Goal: Task Accomplishment & Management: Use online tool/utility

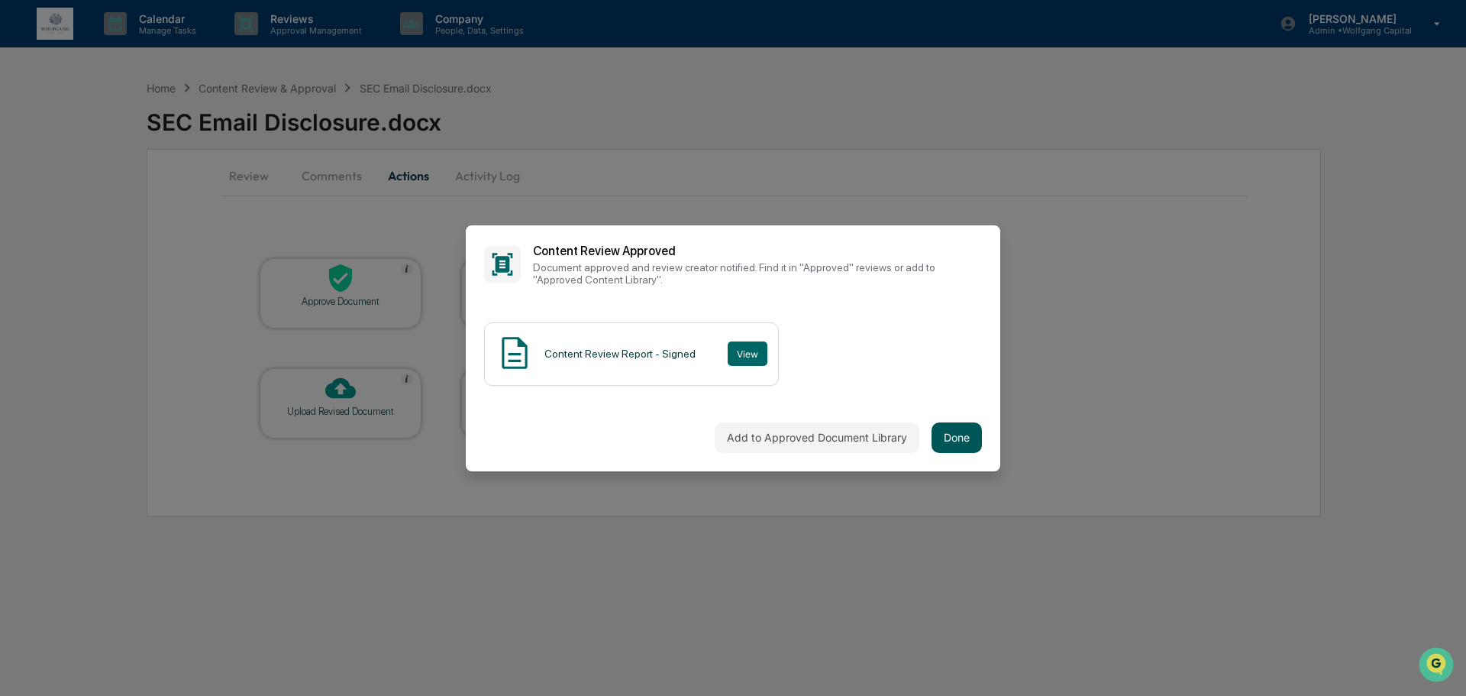
click at [938, 435] on button "Done" at bounding box center [957, 437] width 50 height 31
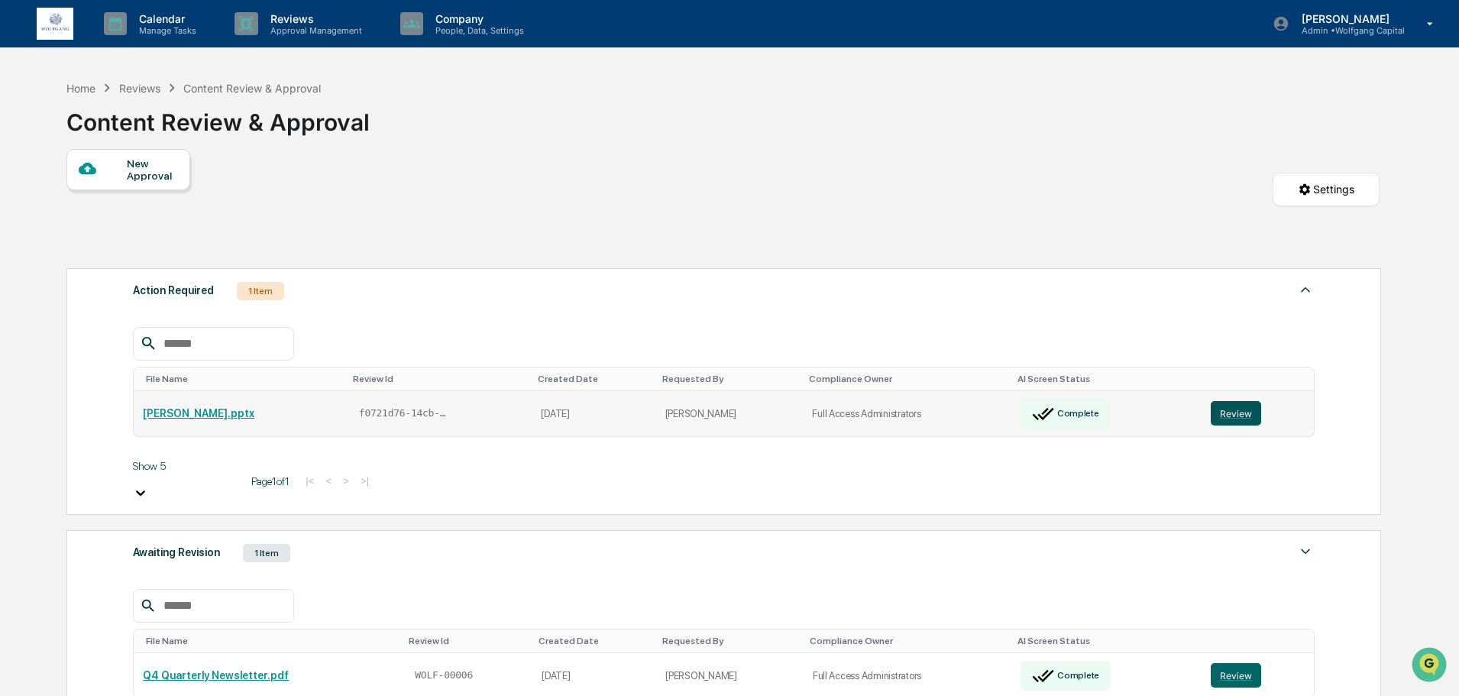
click at [1210, 404] on button "Review" at bounding box center [1235, 413] width 50 height 24
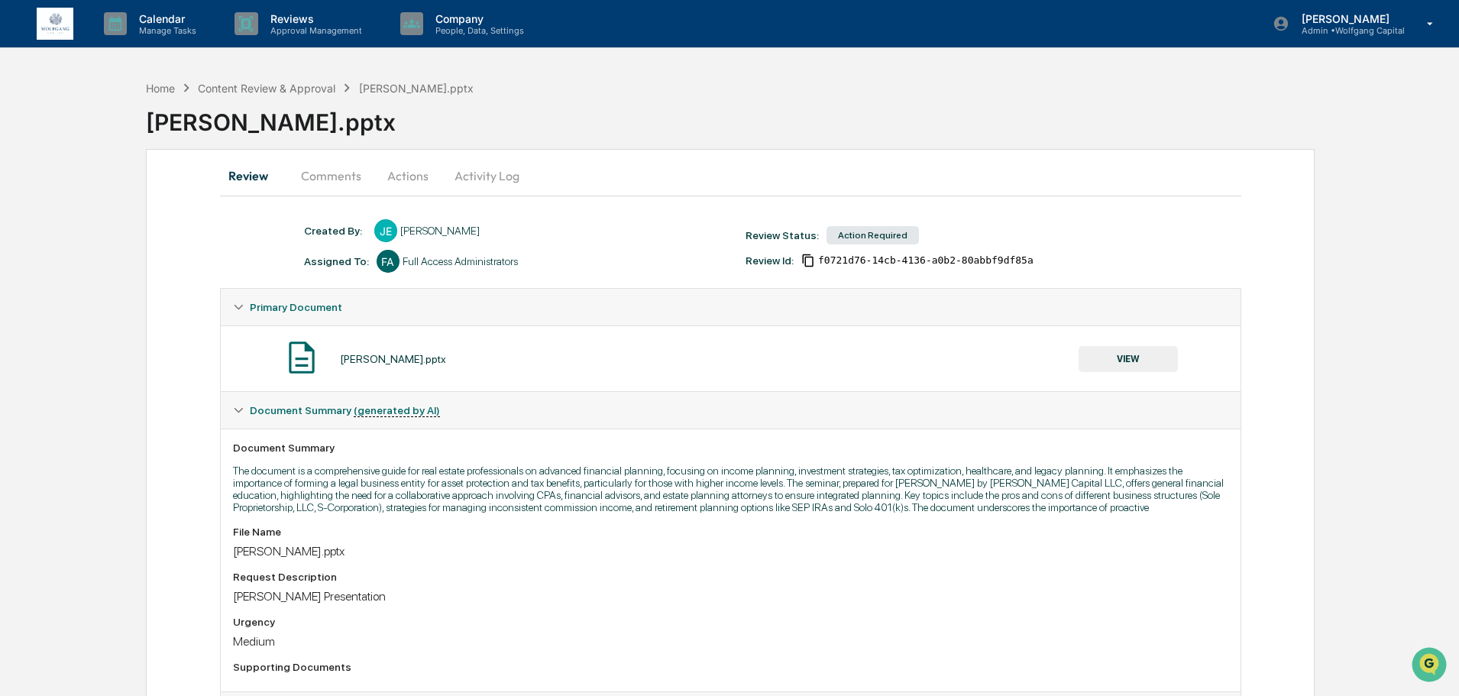
click at [395, 166] on button "Actions" at bounding box center [407, 175] width 69 height 37
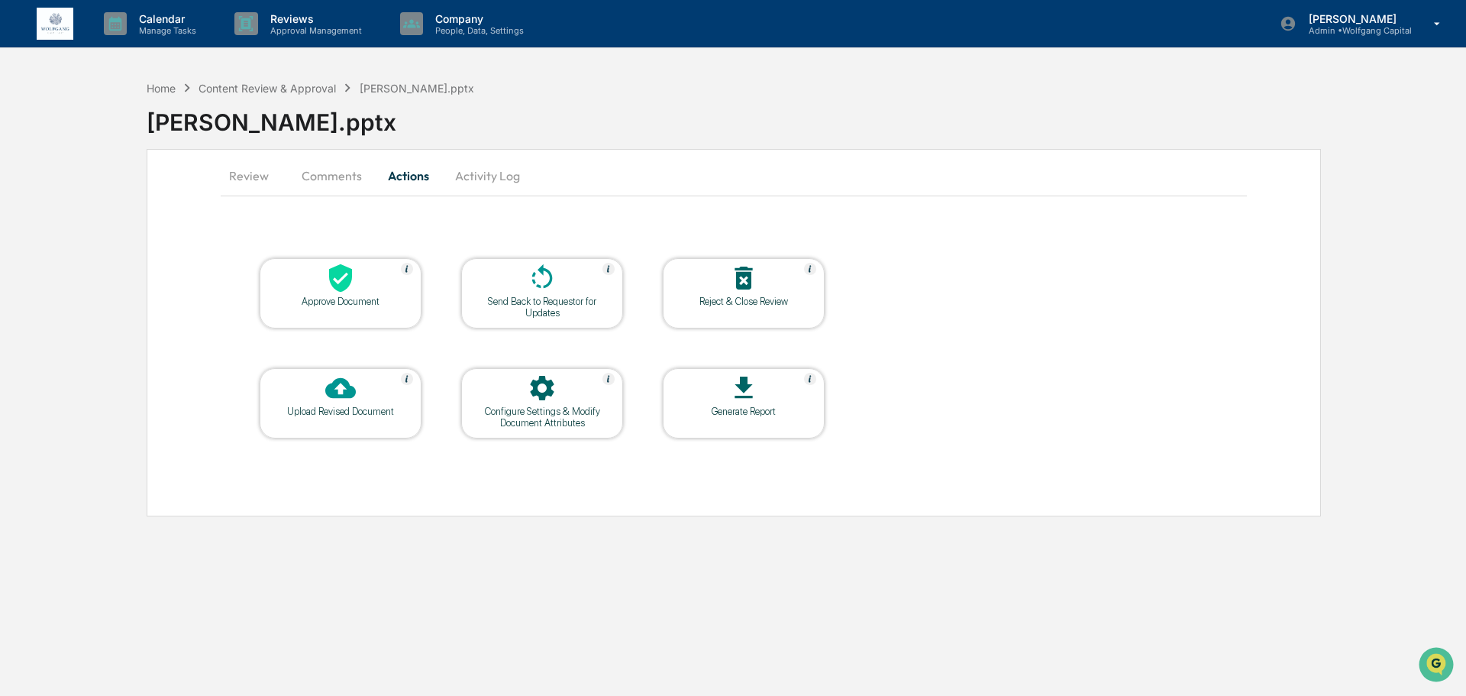
click at [484, 292] on div at bounding box center [542, 279] width 153 height 33
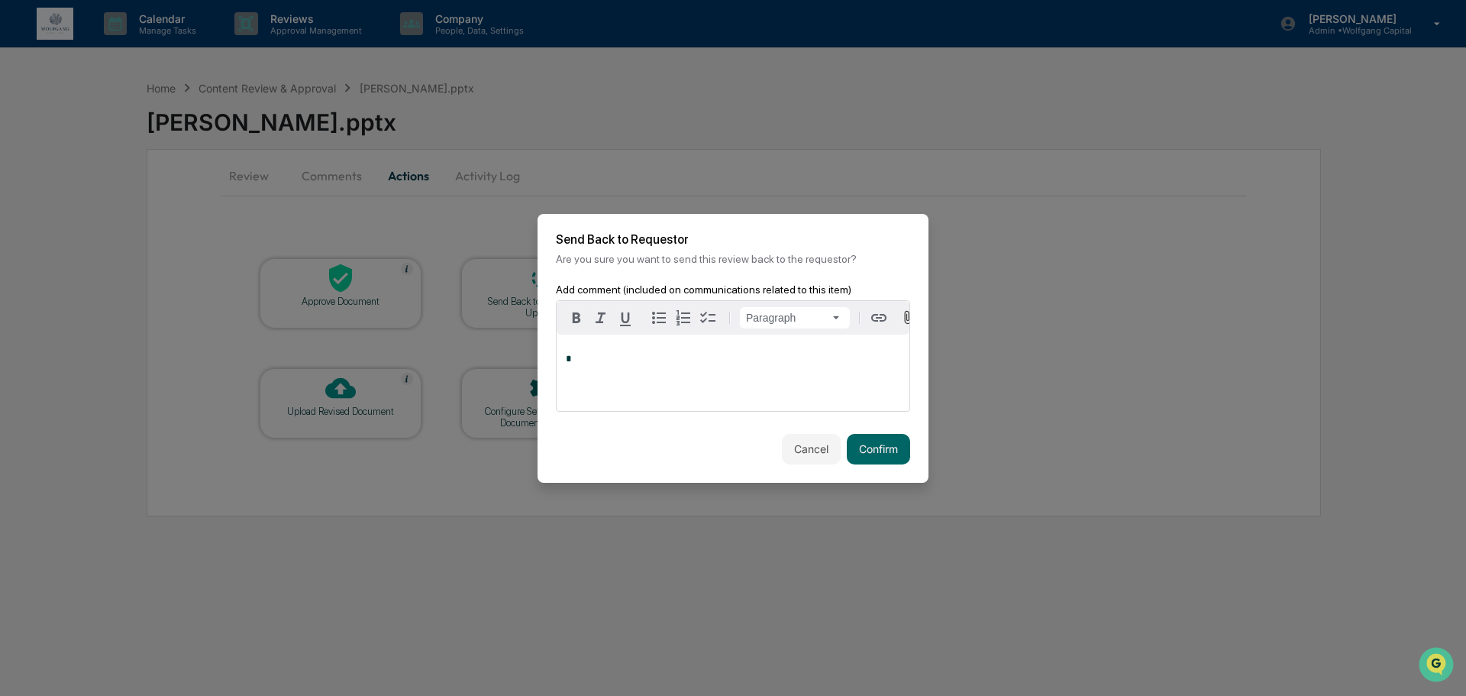
click at [858, 467] on div "Cancel Confirm" at bounding box center [733, 448] width 391 height 67
click at [861, 451] on button "Confirm" at bounding box center [878, 449] width 63 height 31
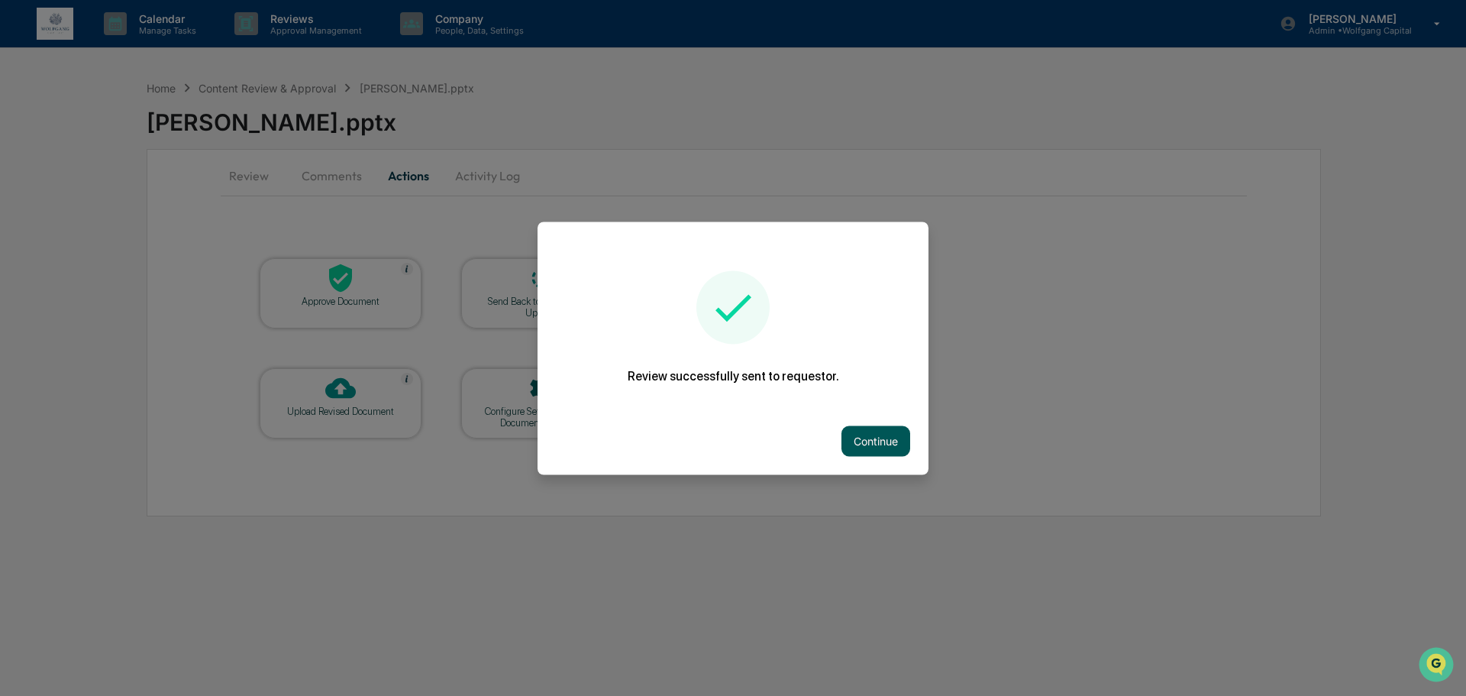
click at [890, 431] on button "Continue" at bounding box center [876, 440] width 69 height 31
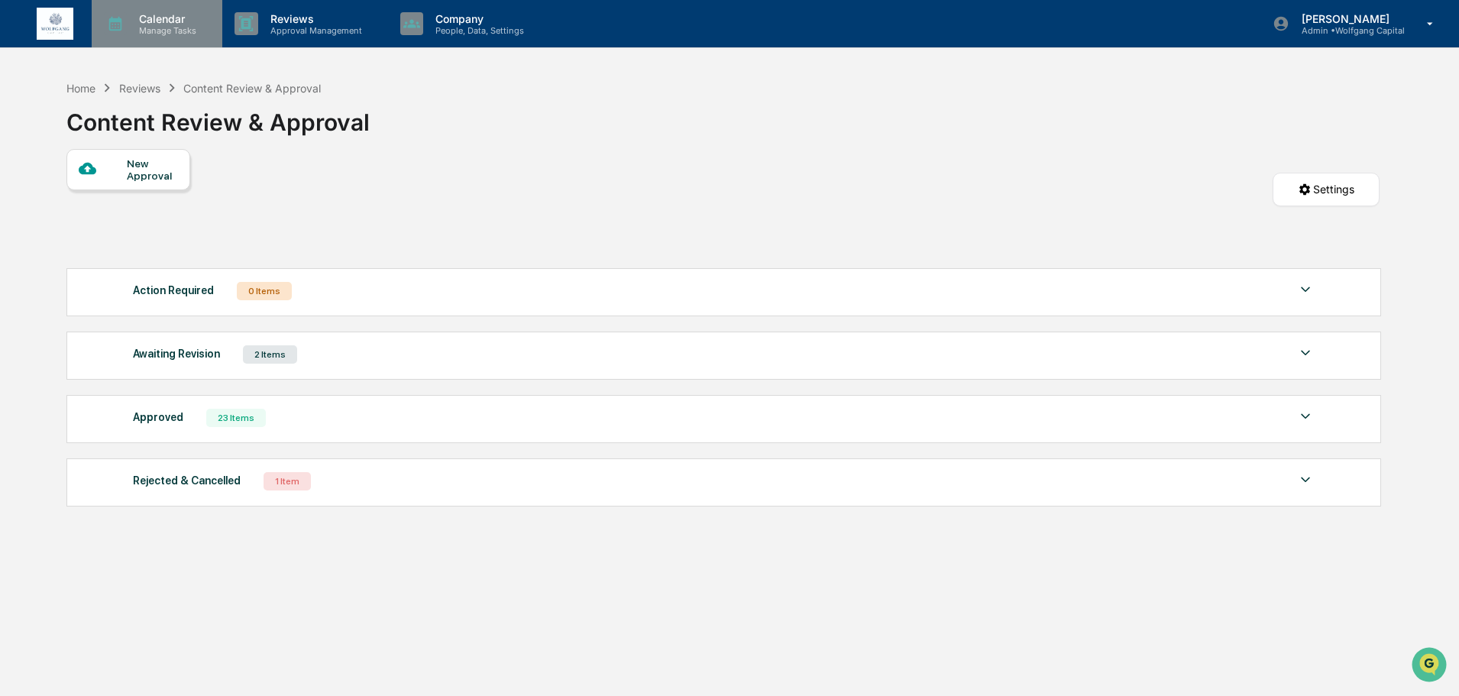
click at [138, 27] on p "Manage Tasks" at bounding box center [165, 30] width 77 height 11
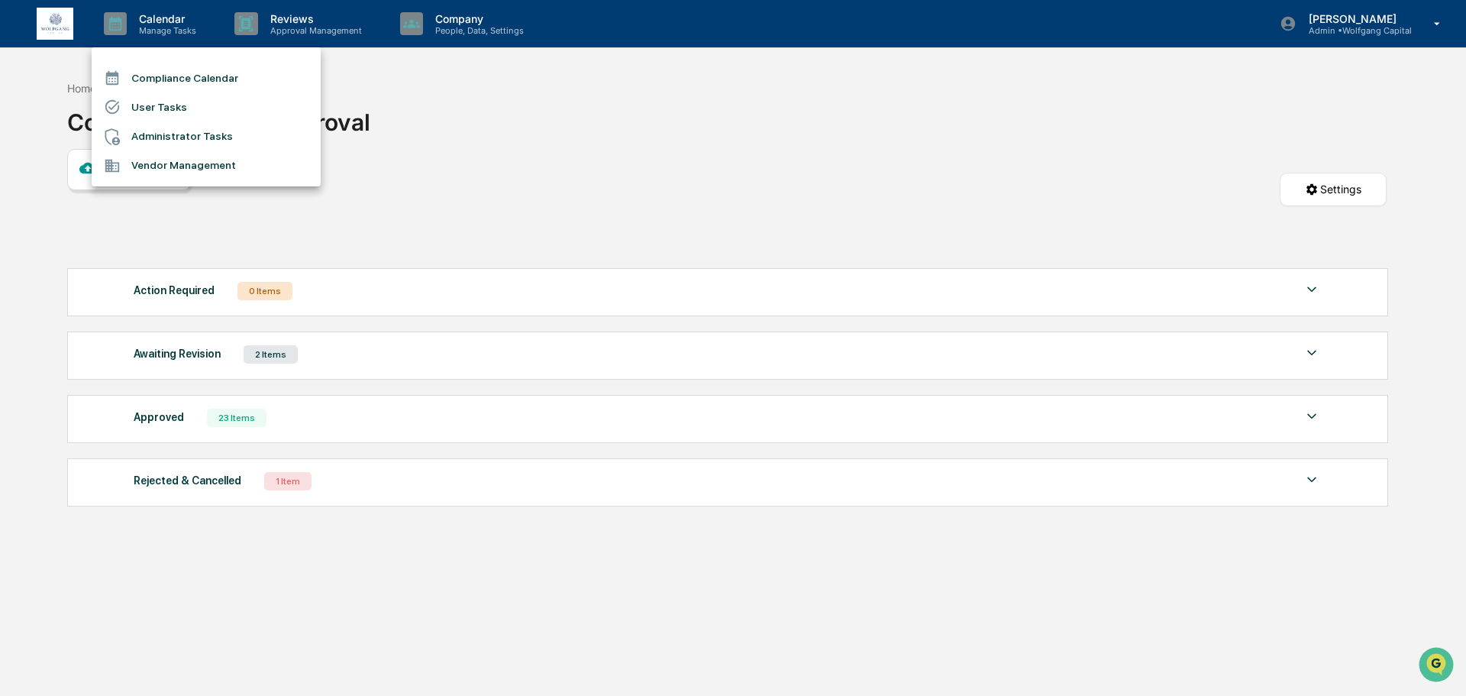
click at [179, 81] on li "Compliance Calendar" at bounding box center [206, 77] width 229 height 29
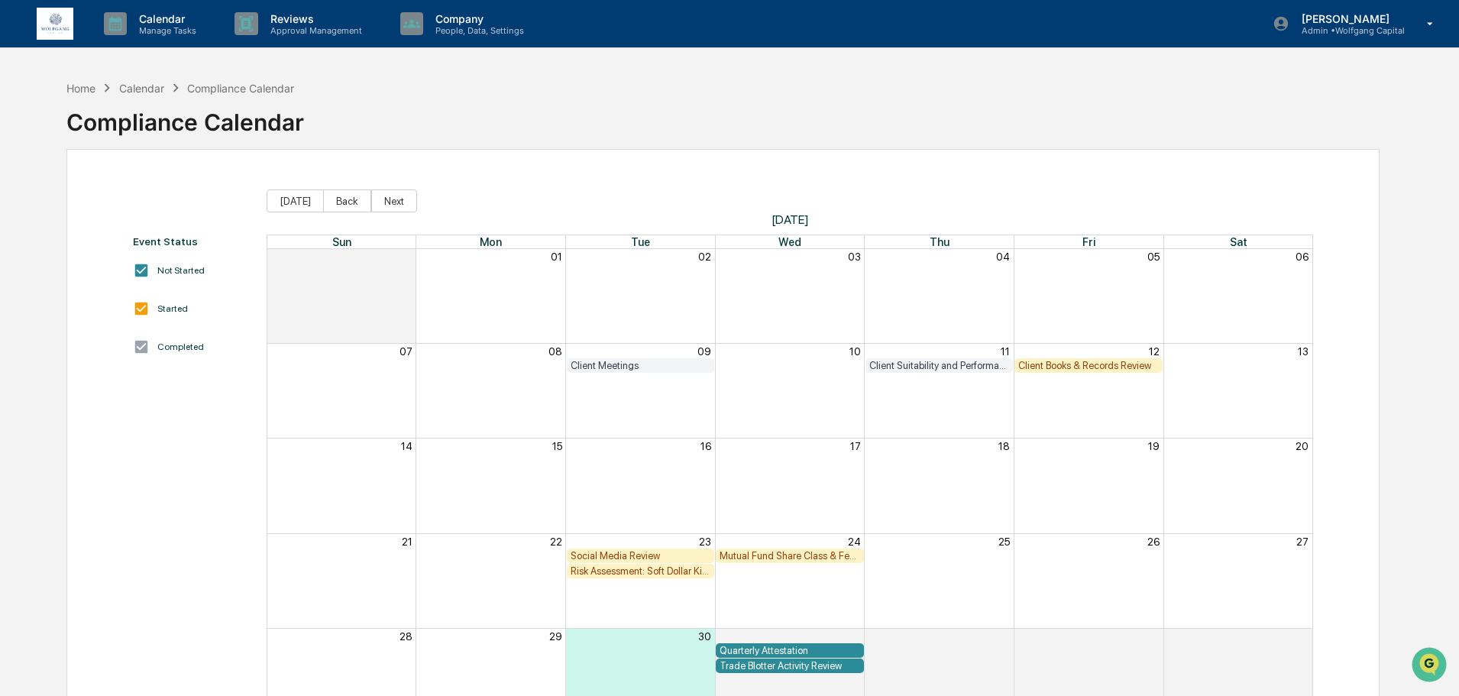
click at [50, 17] on img at bounding box center [55, 24] width 37 height 33
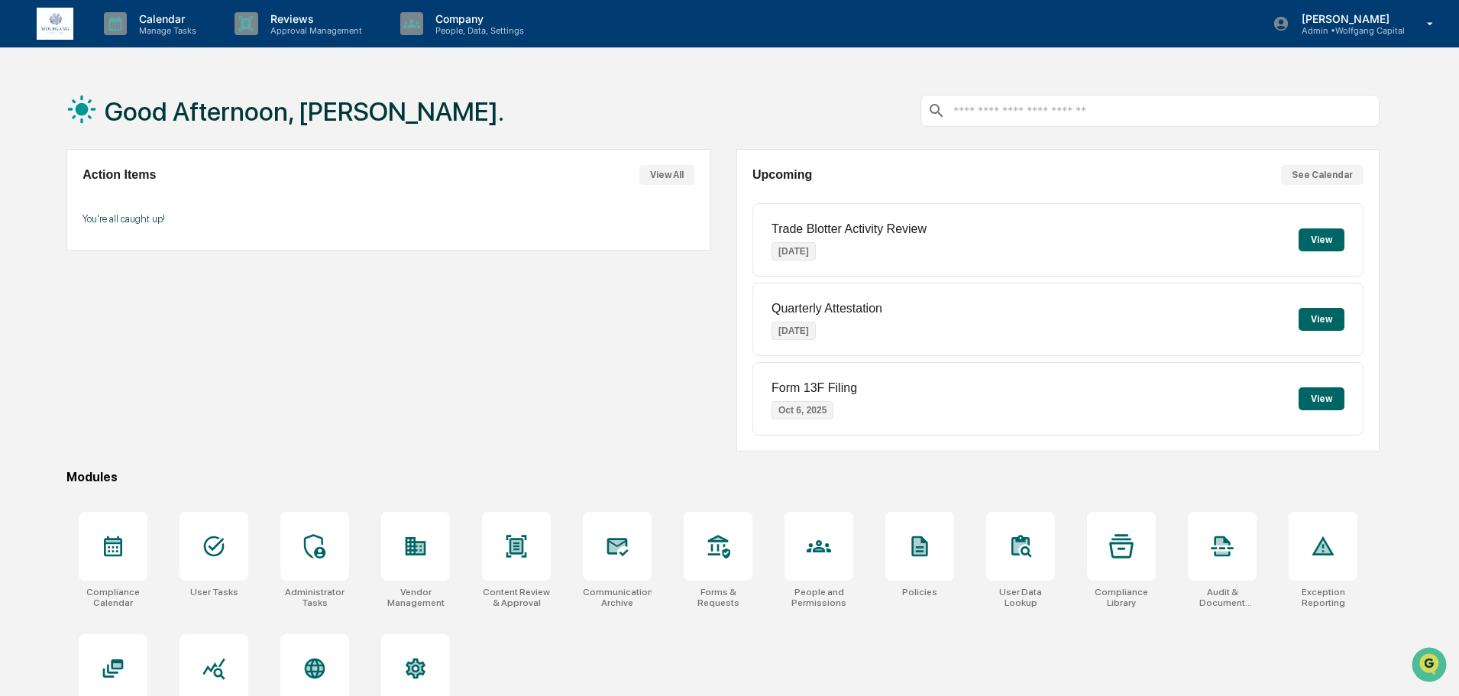
drag, startPoint x: 1317, startPoint y: 362, endPoint x: 1313, endPoint y: 379, distance: 17.2
drag, startPoint x: 1313, startPoint y: 379, endPoint x: 1414, endPoint y: 364, distance: 101.8
click at [1414, 364] on div "Good Afternoon, [PERSON_NAME]. Action Items View All You're all caught up! Upco…" at bounding box center [729, 421] width 1459 height 696
click at [1313, 231] on button "View" at bounding box center [1321, 239] width 46 height 23
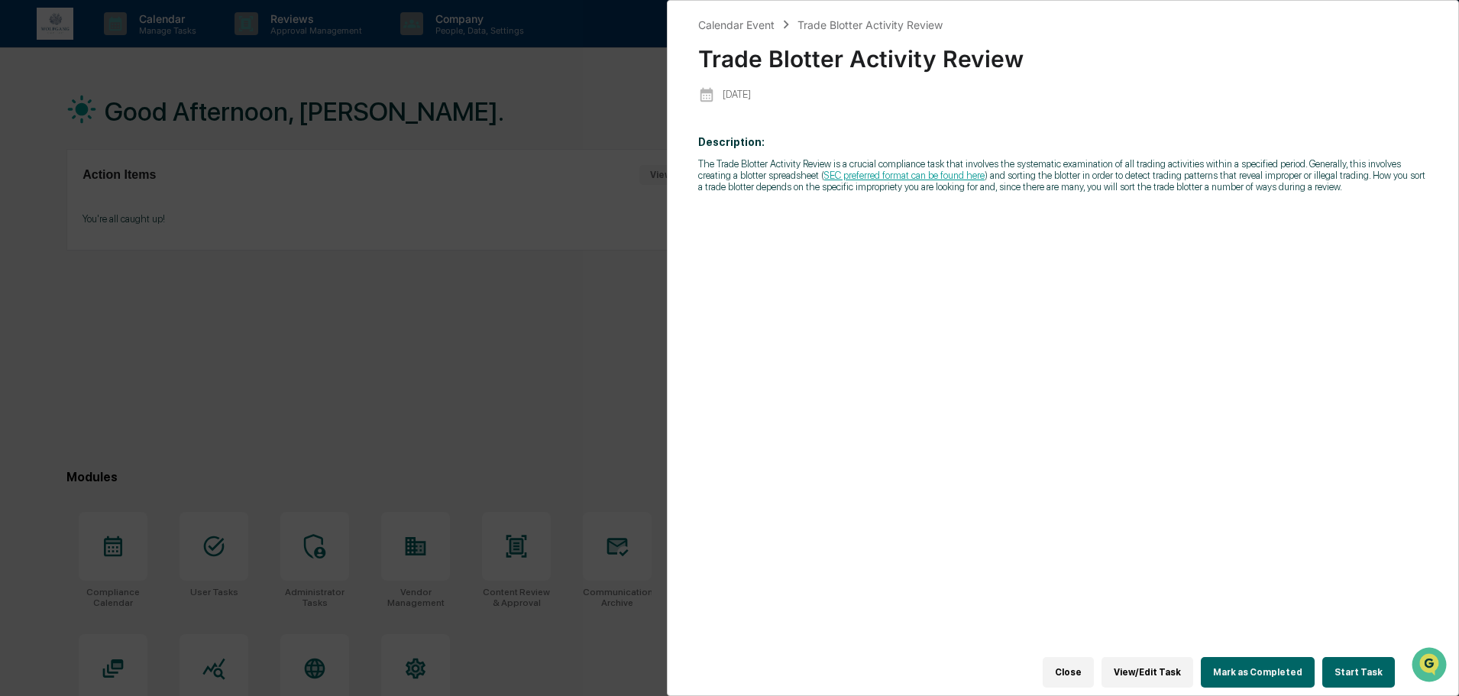
click at [1351, 666] on button "Start Task" at bounding box center [1358, 672] width 73 height 31
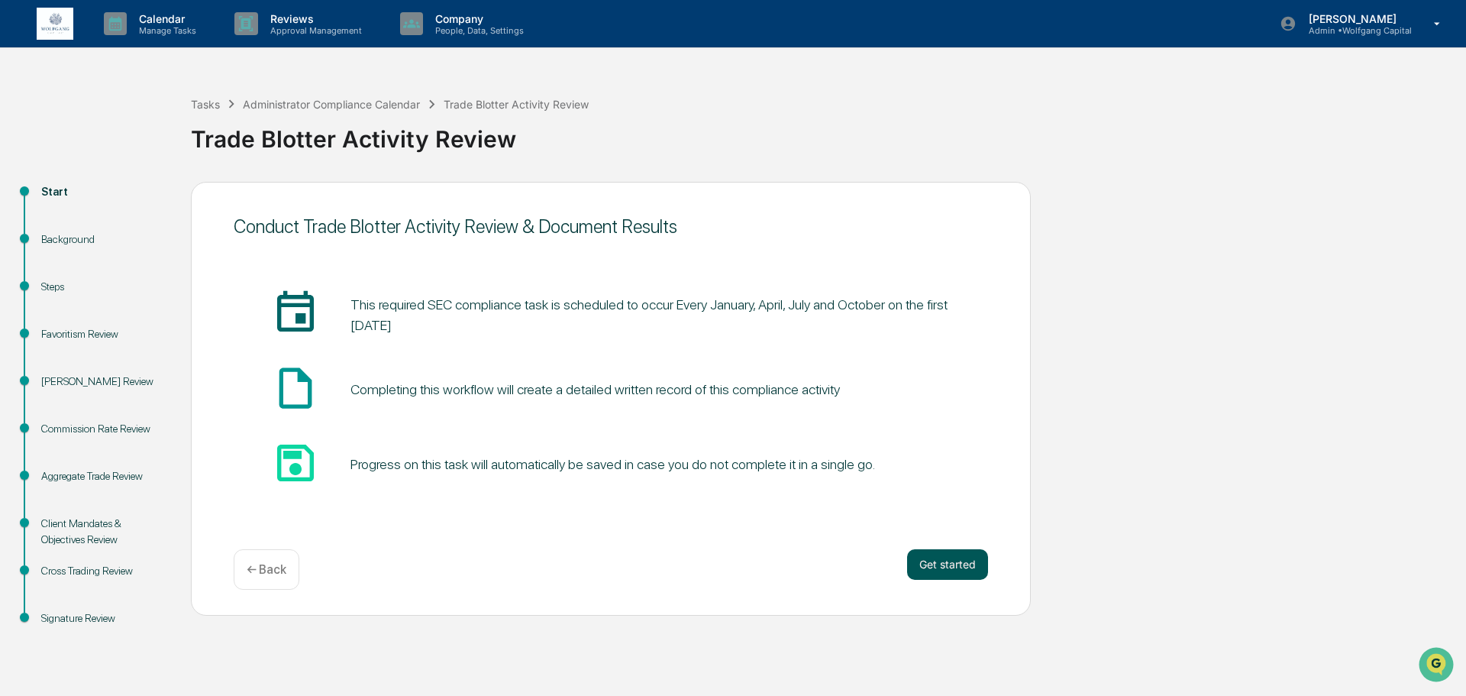
click at [959, 570] on button "Get started" at bounding box center [947, 564] width 81 height 31
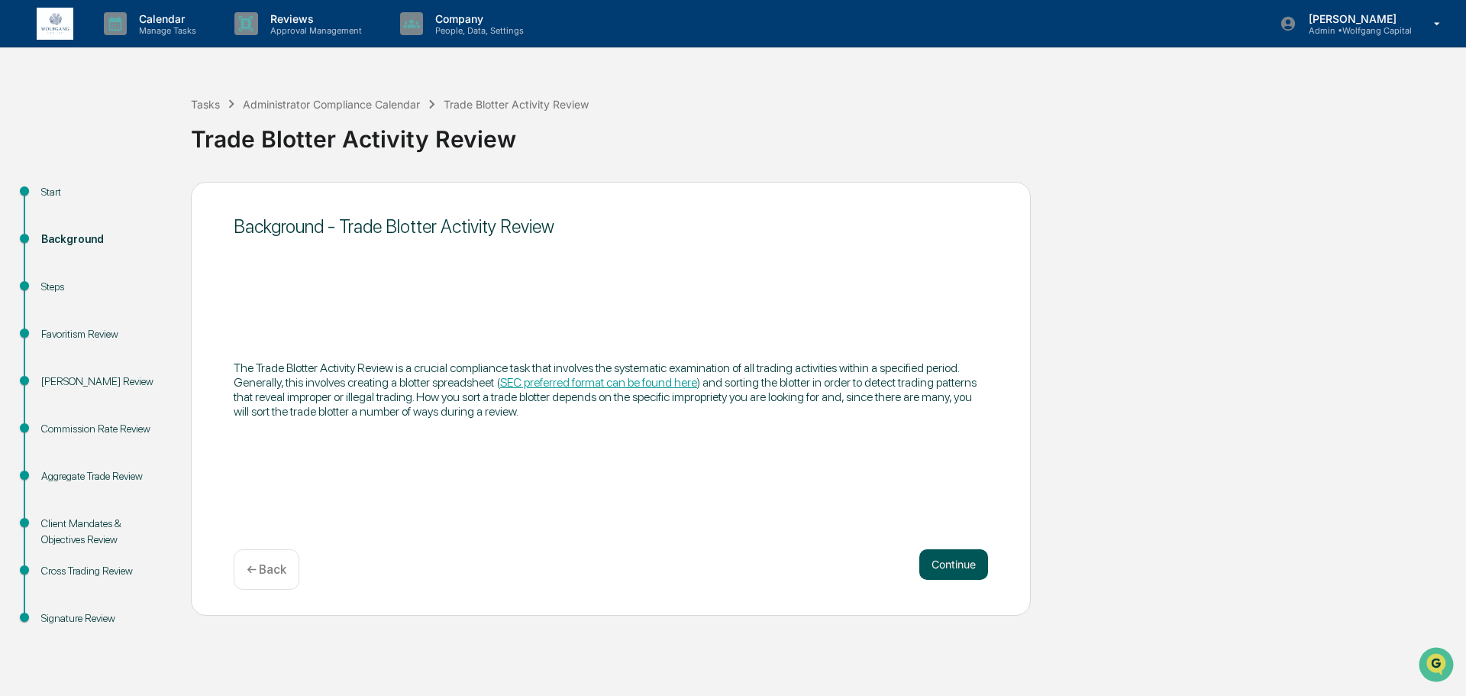
click at [944, 568] on button "Continue" at bounding box center [954, 564] width 69 height 31
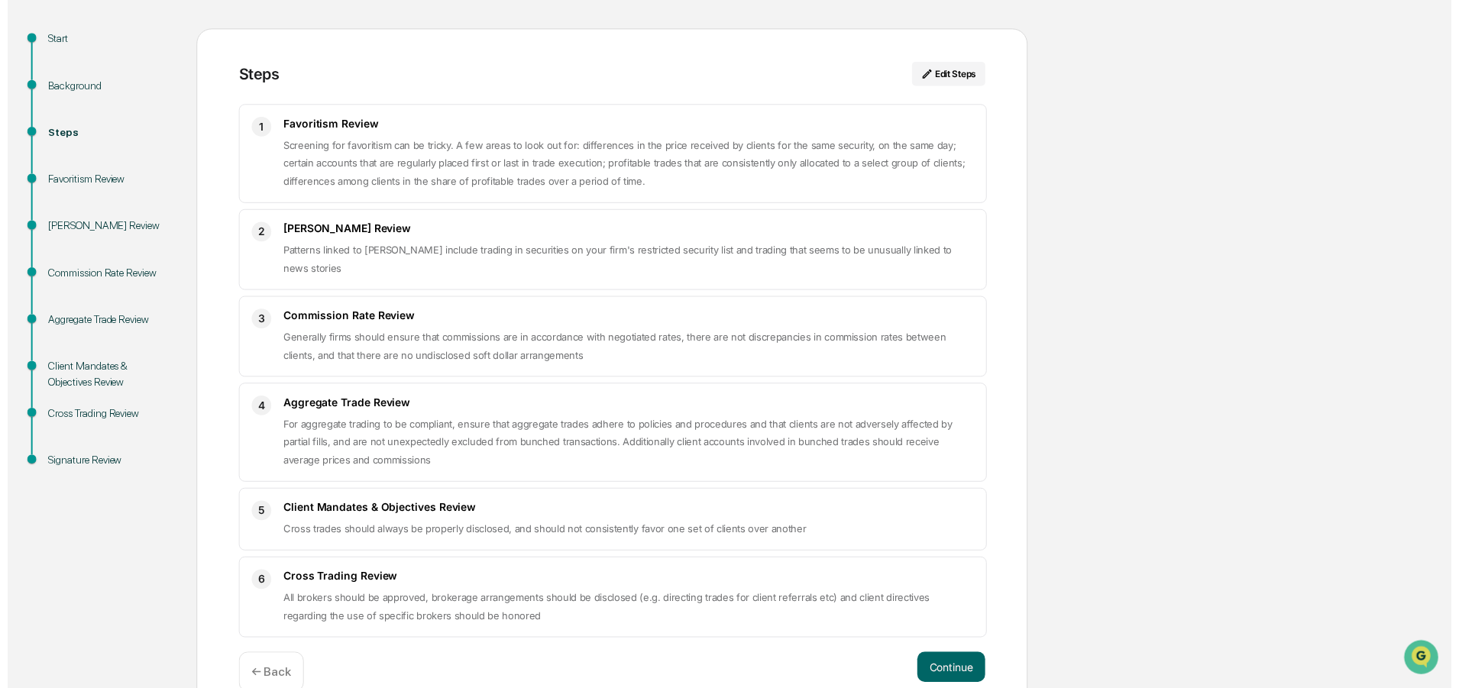
scroll to position [183, 0]
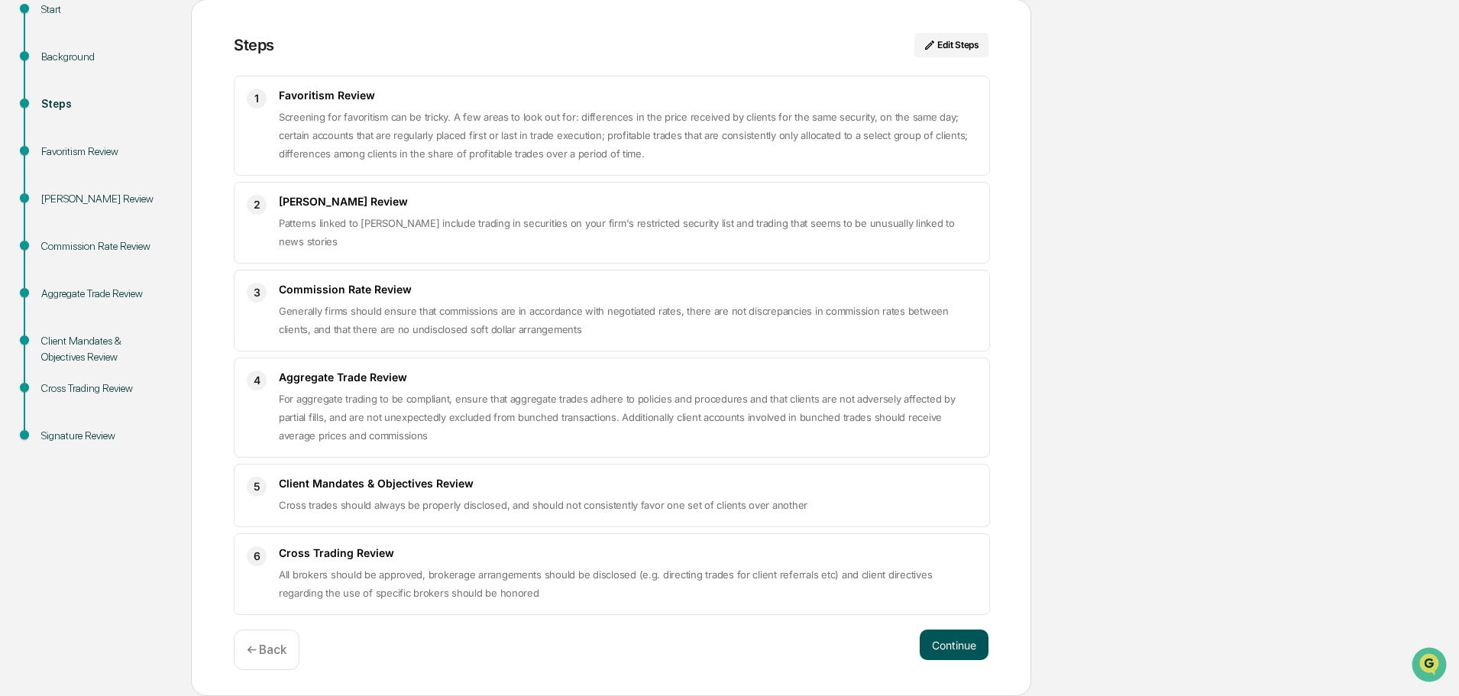
click at [936, 639] on button "Continue" at bounding box center [954, 644] width 69 height 31
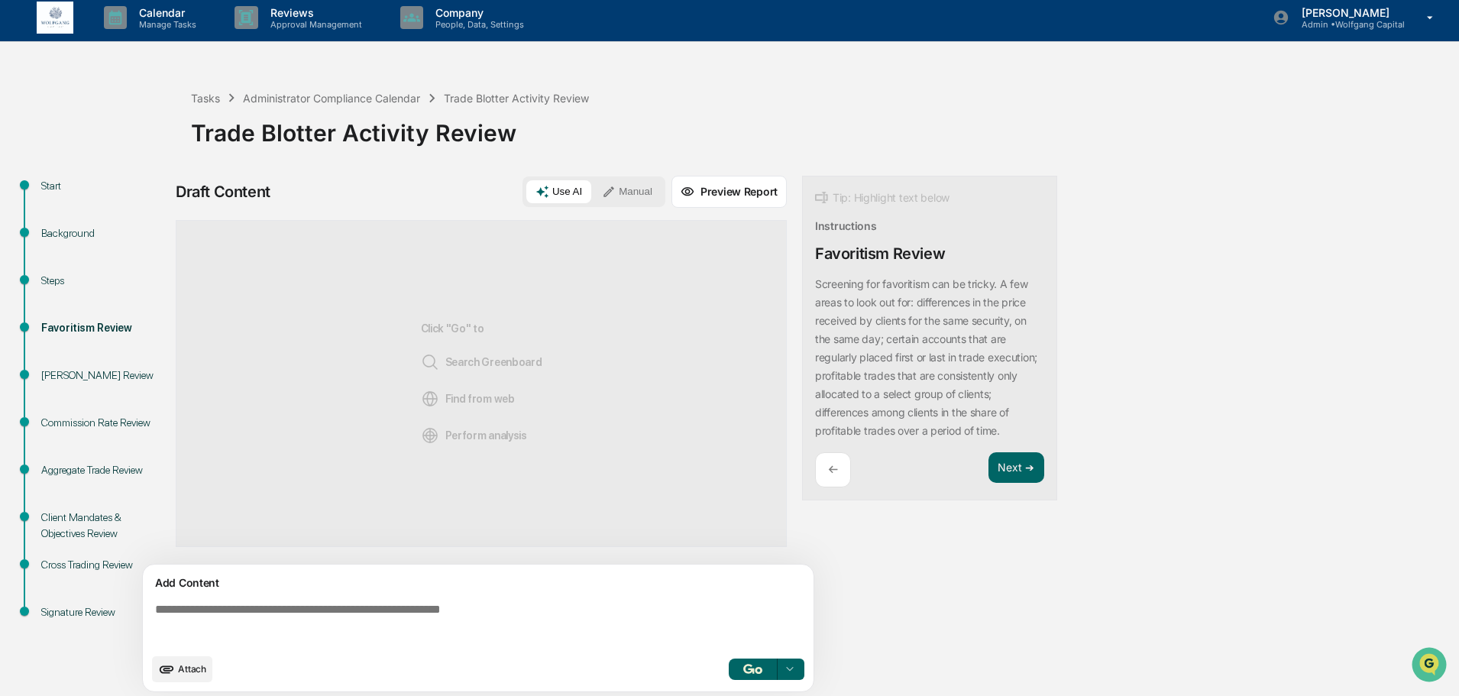
scroll to position [0, 0]
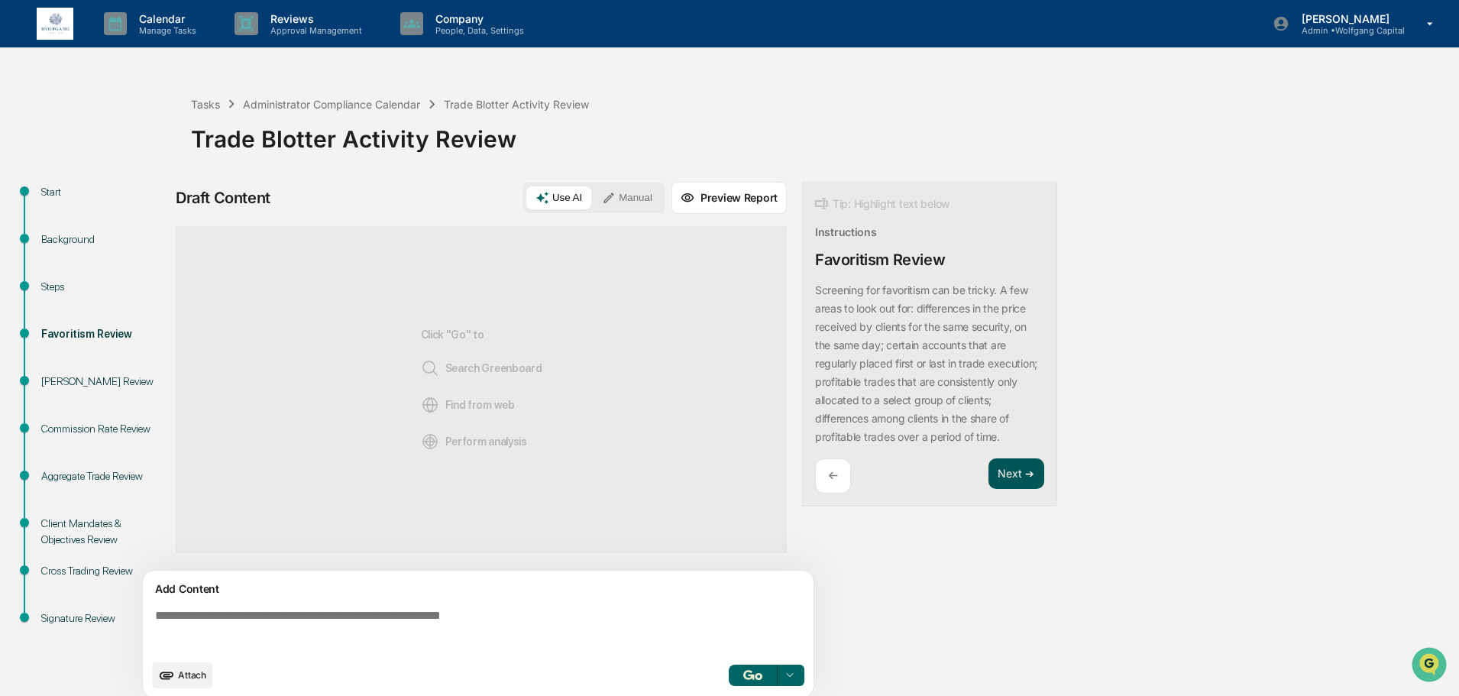
click at [1018, 490] on button "Next ➔" at bounding box center [1016, 473] width 56 height 31
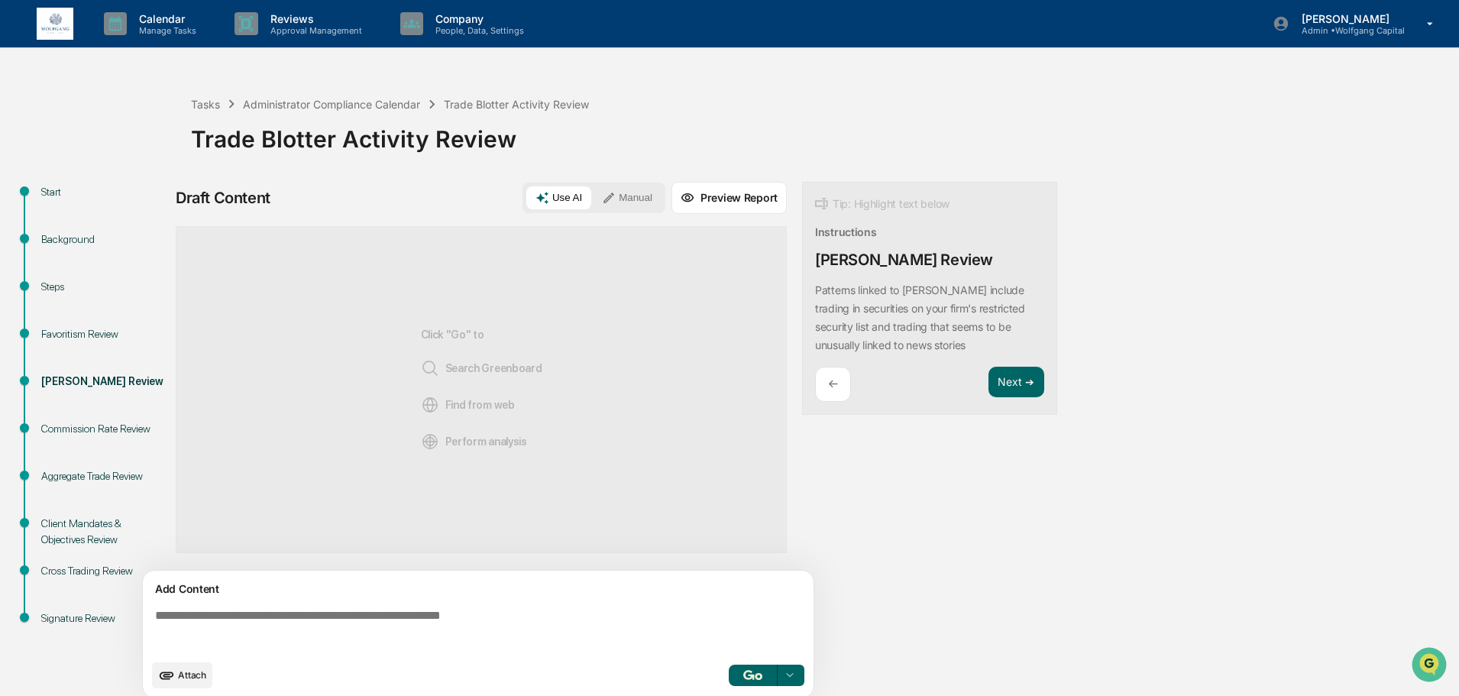
click at [837, 388] on p "←" at bounding box center [833, 384] width 10 height 15
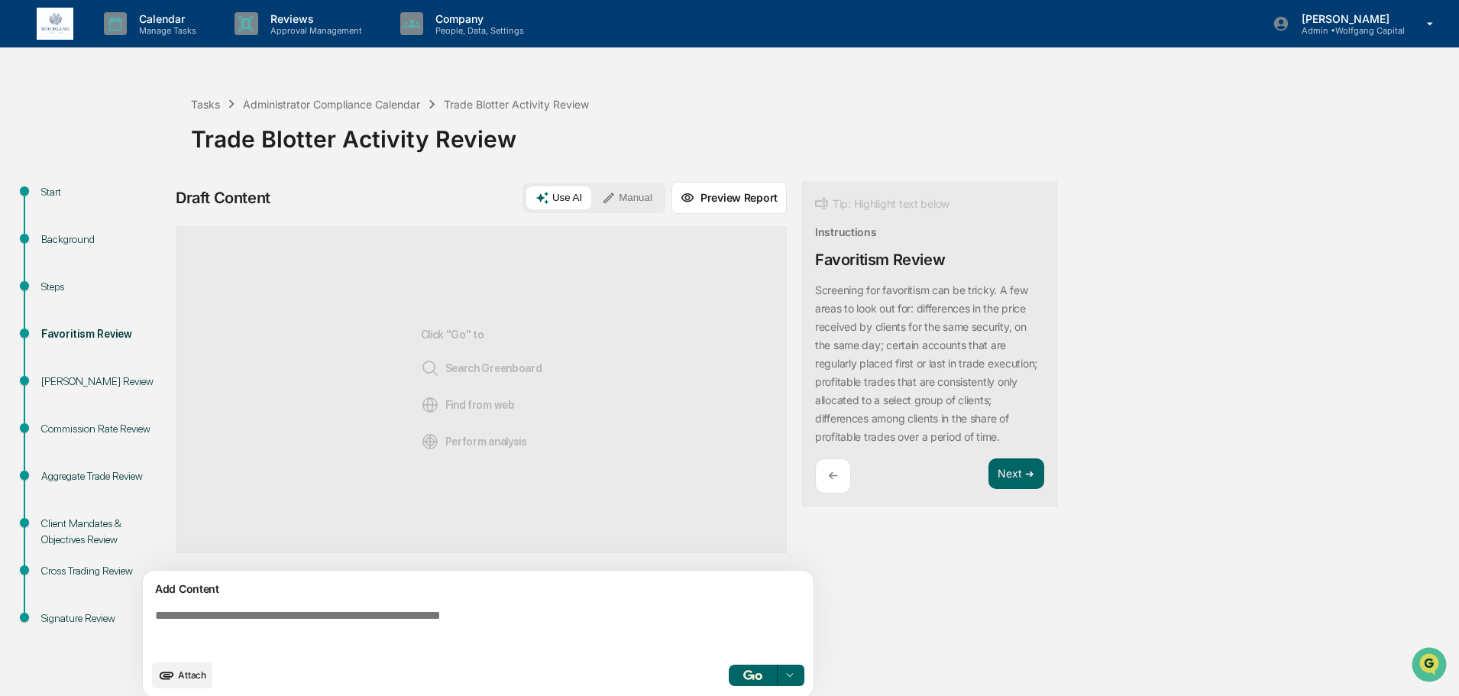
click at [557, 197] on button "Use AI" at bounding box center [558, 197] width 65 height 23
click at [607, 379] on div "Click "Go" to Search Greenboard Find from web Perform analysis" at bounding box center [481, 389] width 611 height 327
click at [783, 669] on div at bounding box center [789, 675] width 24 height 24
click at [760, 667] on button "button" at bounding box center [753, 674] width 49 height 21
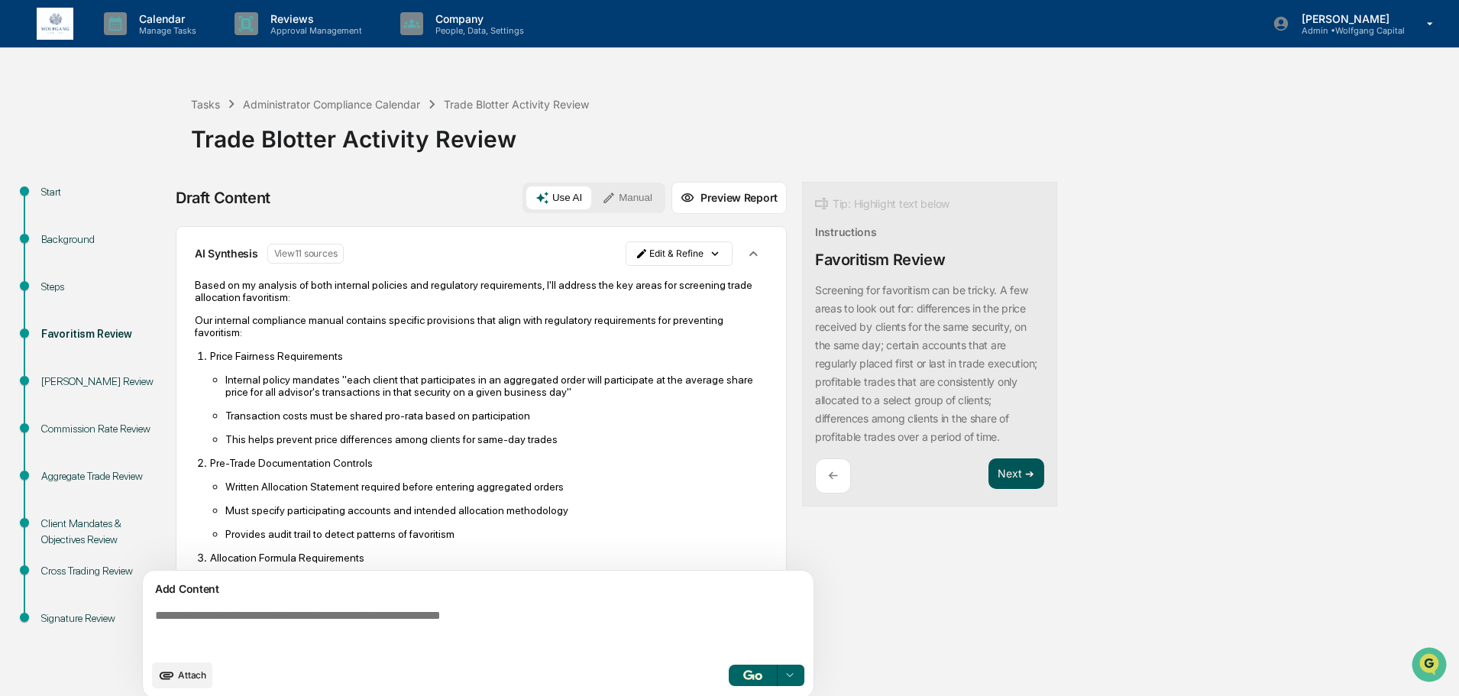
click at [1005, 490] on button "Next ➔" at bounding box center [1016, 473] width 56 height 31
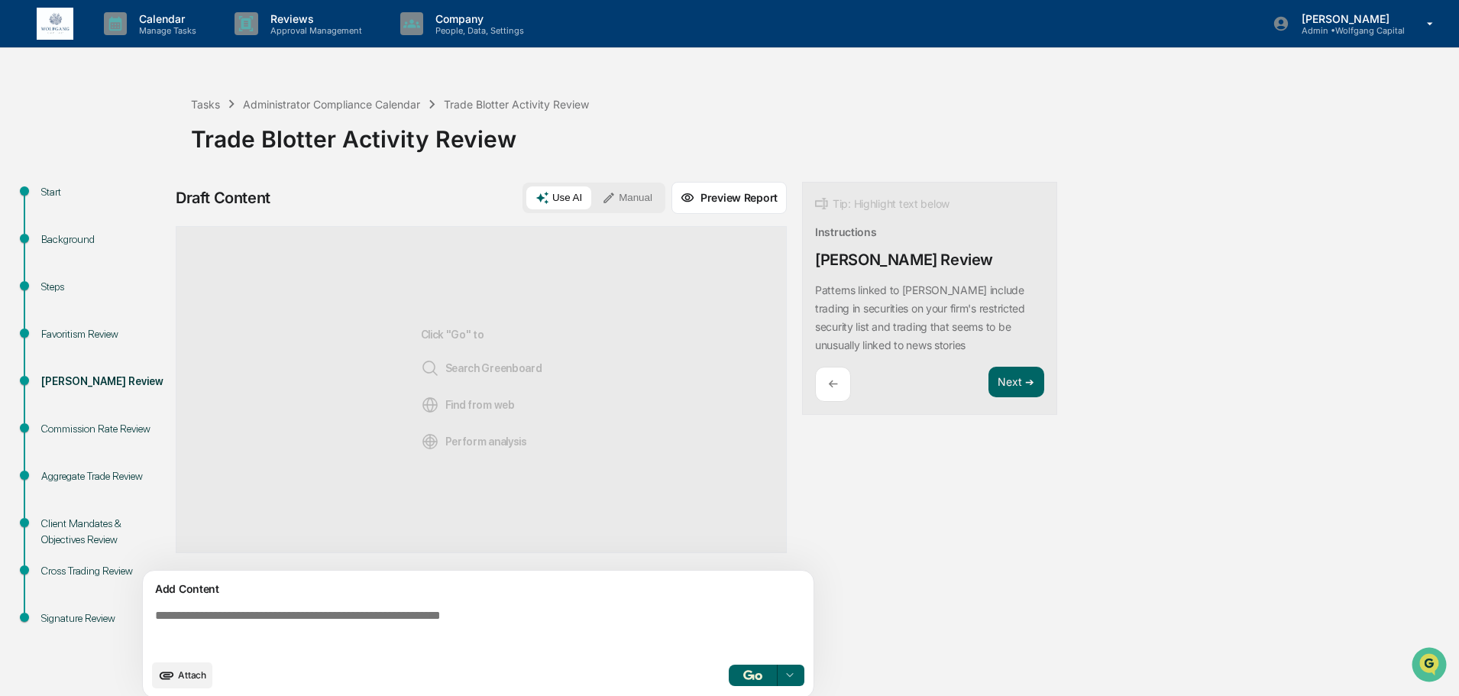
click at [852, 385] on div "← Next ➔" at bounding box center [929, 385] width 229 height 36
click at [845, 385] on div "←" at bounding box center [833, 385] width 36 height 36
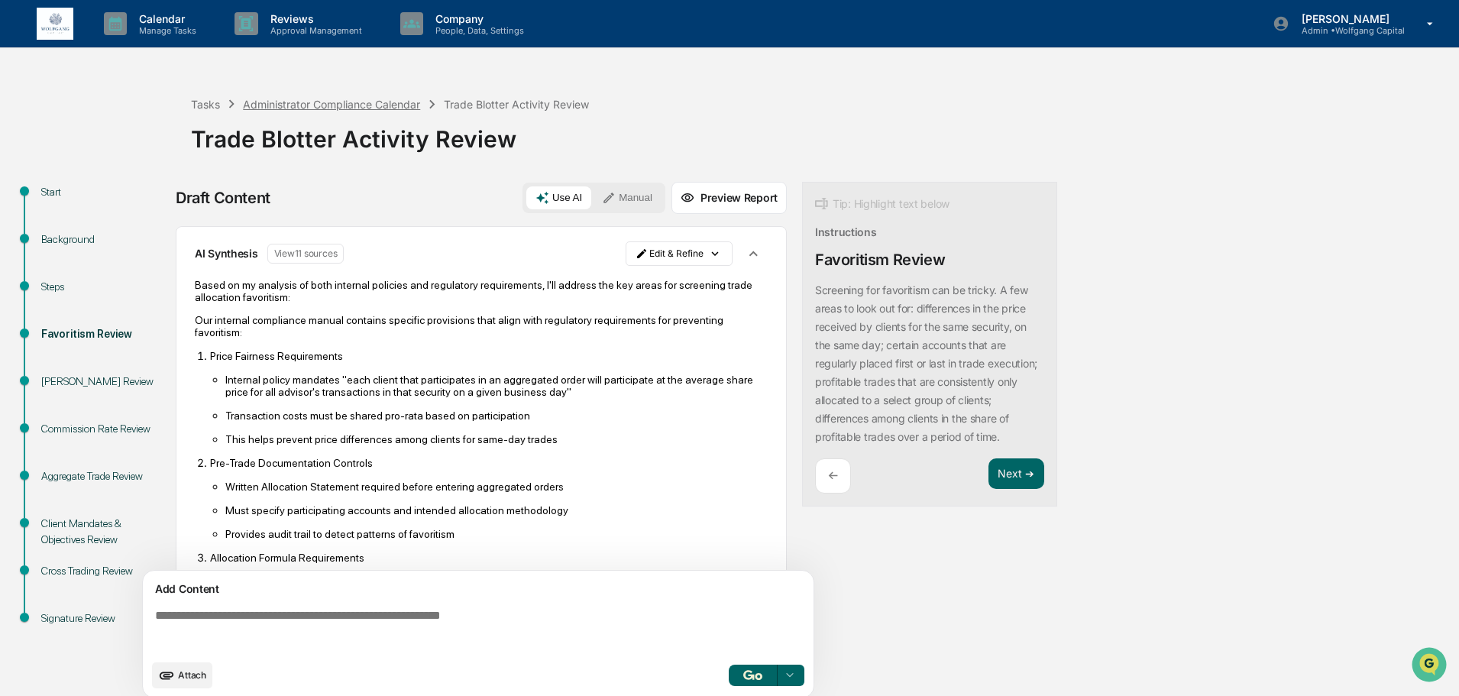
click at [380, 102] on div "Administrator Compliance Calendar" at bounding box center [331, 104] width 177 height 13
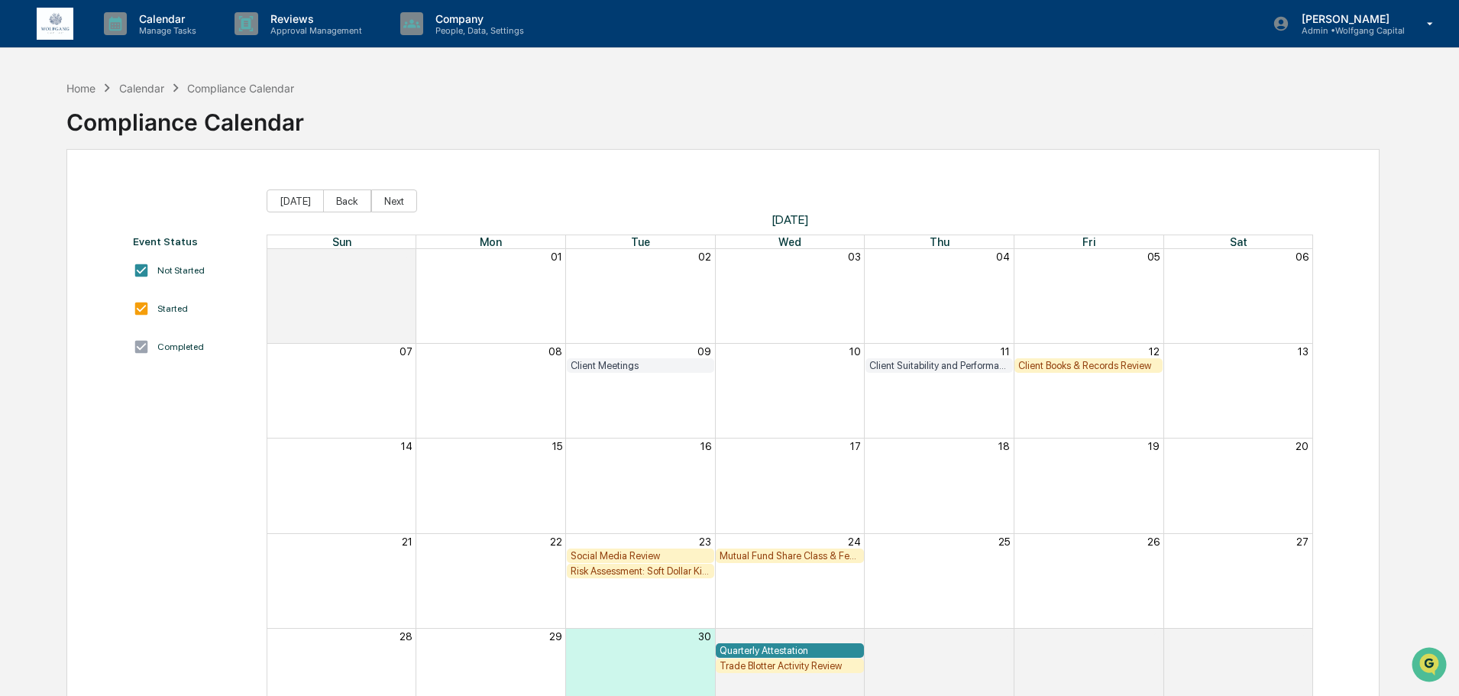
click at [34, 30] on div "Calendar Manage Tasks Reviews Approval Management Company People, Data, Setting…" at bounding box center [729, 24] width 1459 height 48
click at [47, 31] on img at bounding box center [55, 24] width 37 height 33
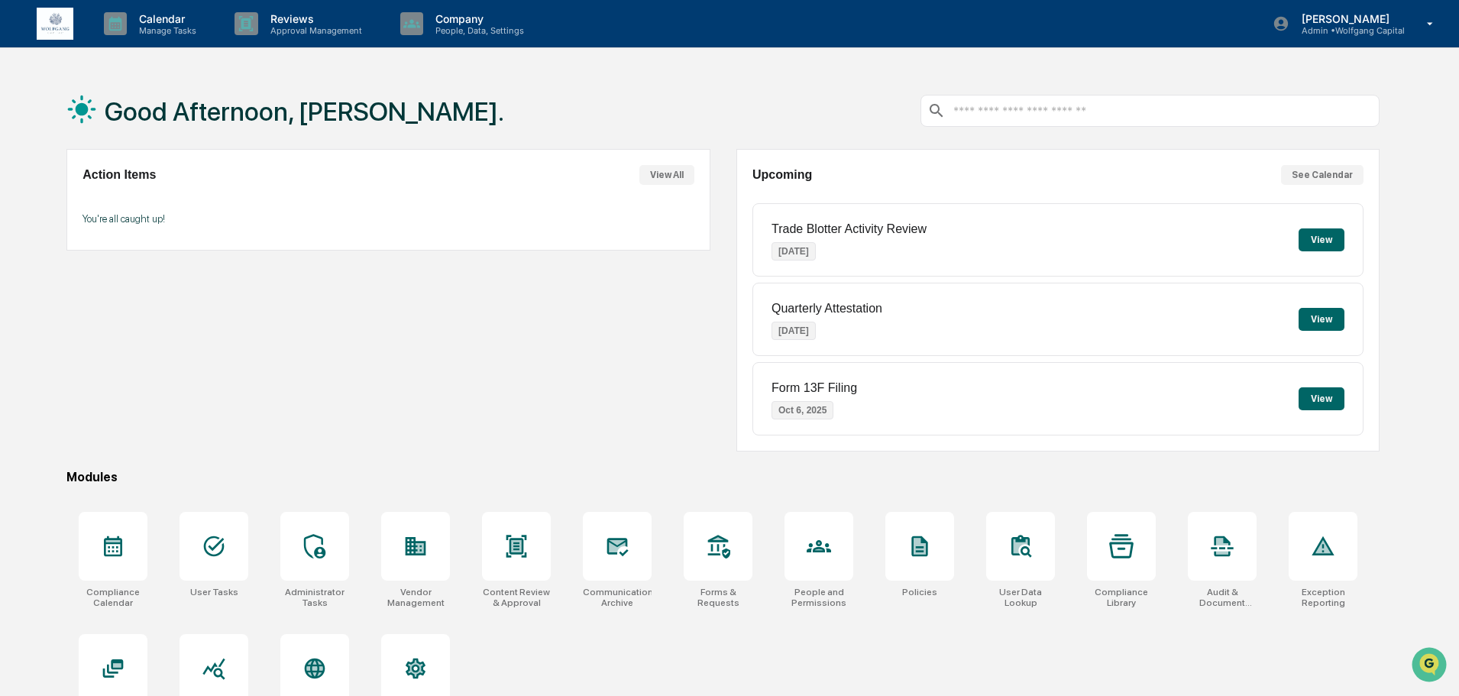
click at [1301, 396] on button "View" at bounding box center [1321, 398] width 46 height 23
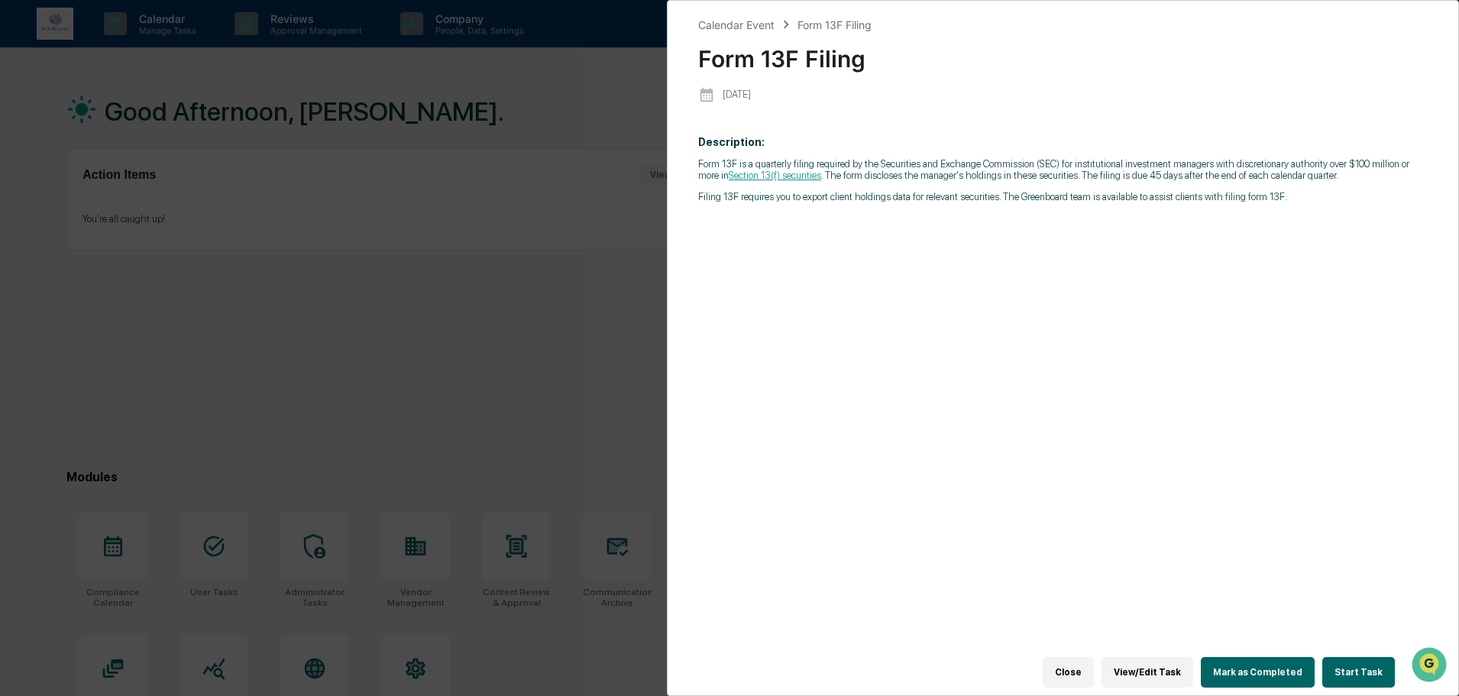
click at [1354, 664] on button "Start Task" at bounding box center [1358, 672] width 73 height 31
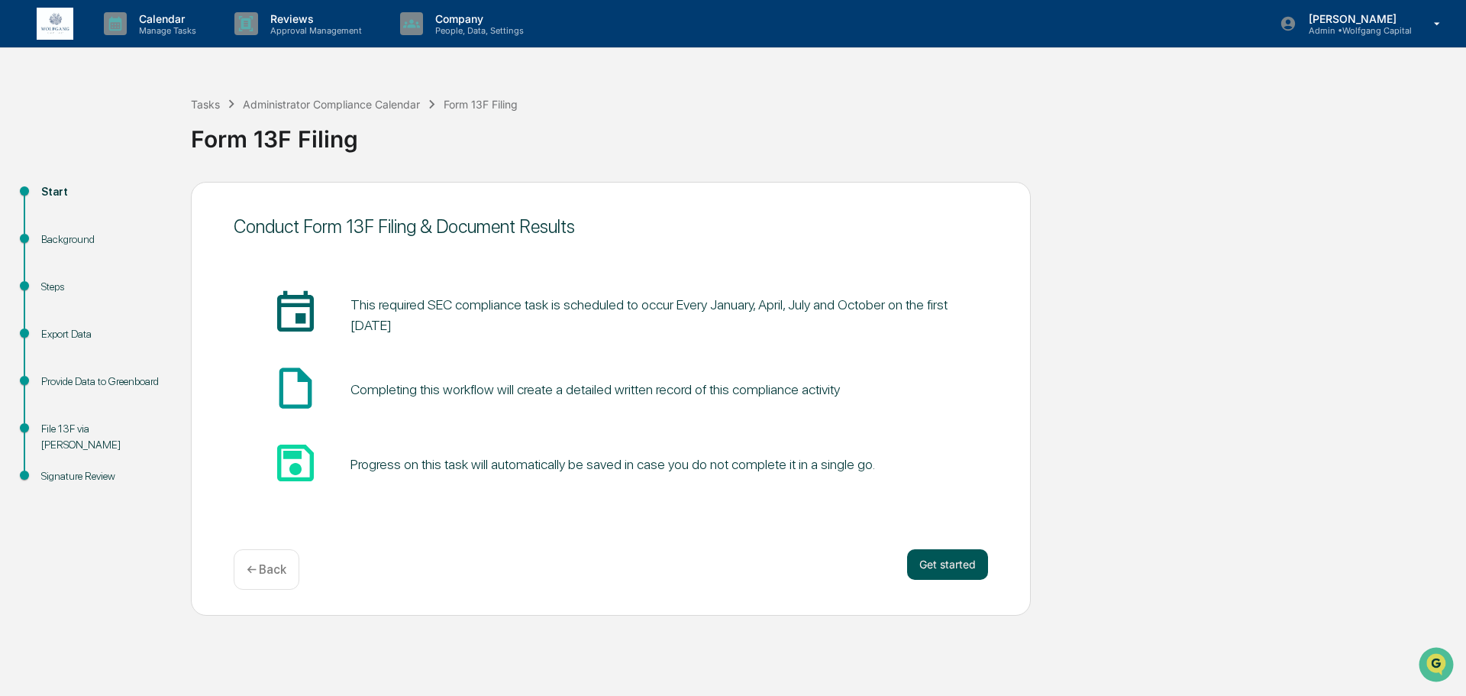
click at [939, 564] on button "Get started" at bounding box center [947, 564] width 81 height 31
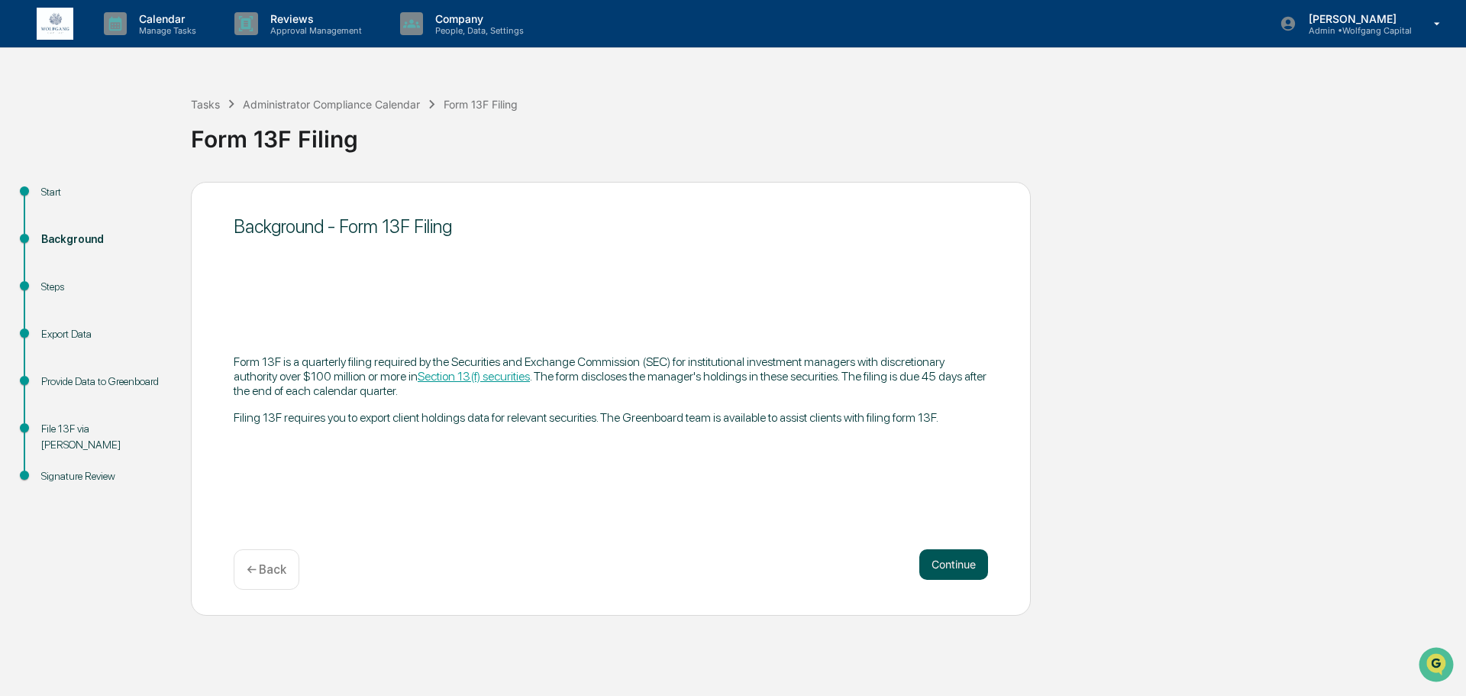
click at [962, 567] on button "Continue" at bounding box center [954, 564] width 69 height 31
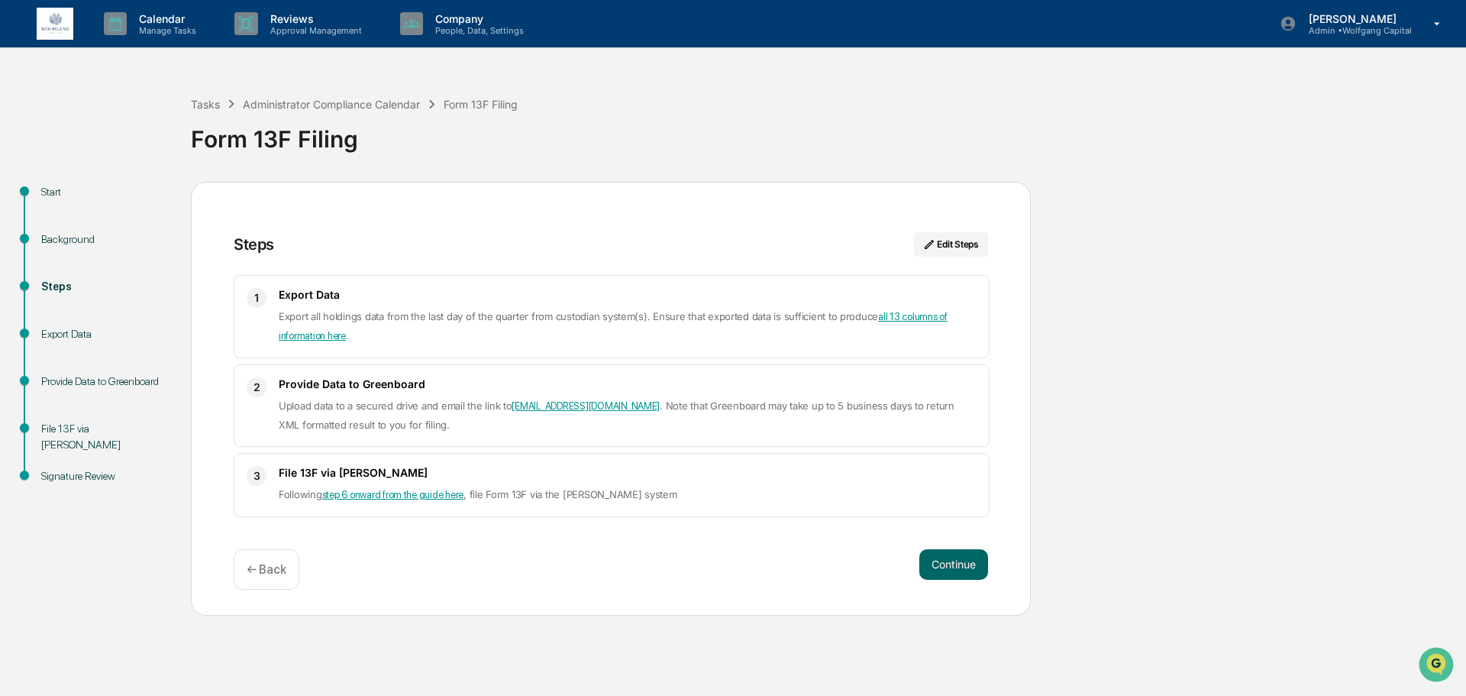
click at [921, 319] on link "all 13 columns of information here" at bounding box center [613, 326] width 669 height 31
click at [211, 102] on div "Tasks" at bounding box center [205, 104] width 29 height 13
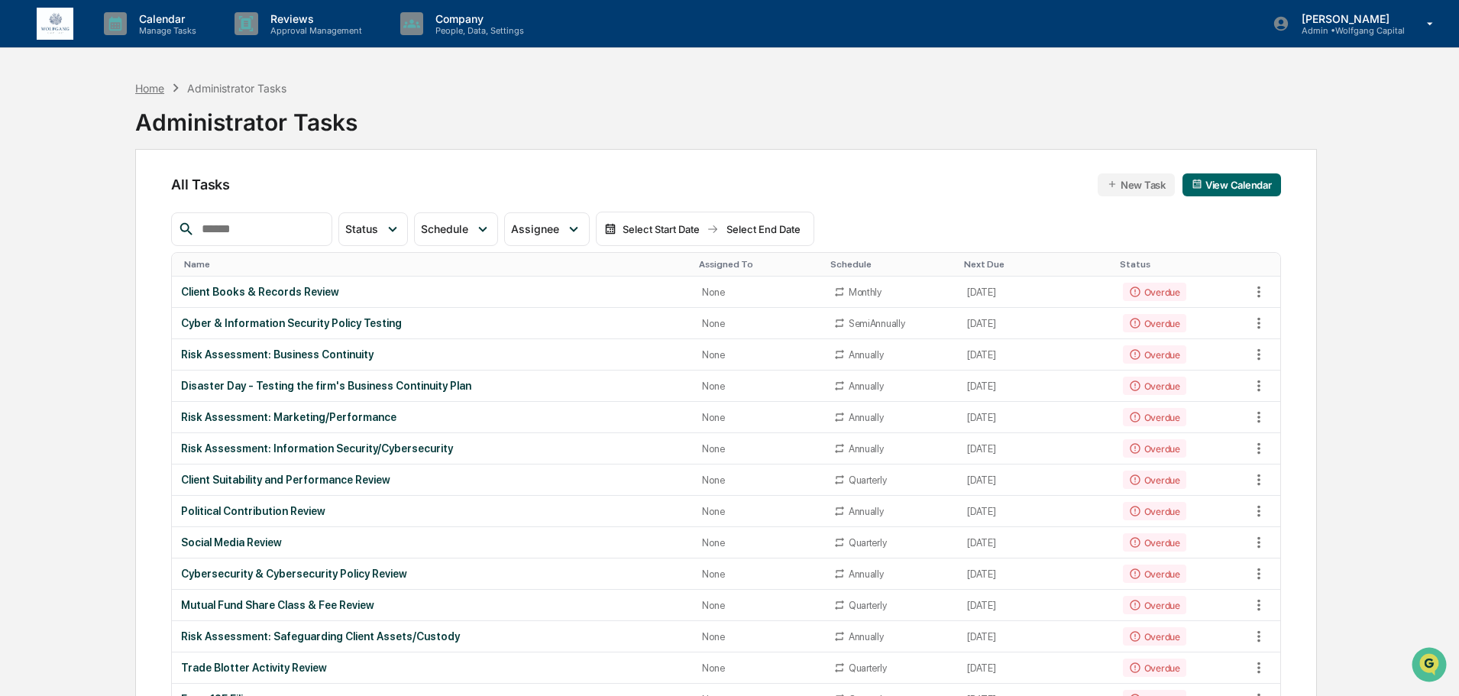
click at [152, 84] on div "Home" at bounding box center [149, 88] width 29 height 13
